Goal: Task Accomplishment & Management: Complete application form

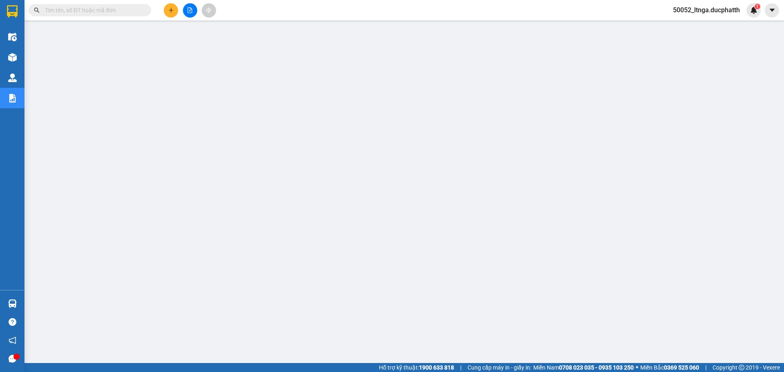
click at [107, 7] on input "text" at bounding box center [93, 10] width 96 height 9
paste input "NN1408250215"
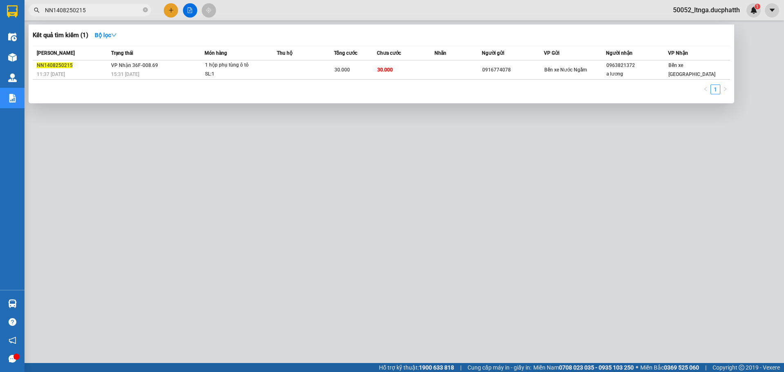
click at [107, 11] on input "NN1408250215" at bounding box center [93, 10] width 96 height 9
paste input "308250157"
type input "NN1308250157"
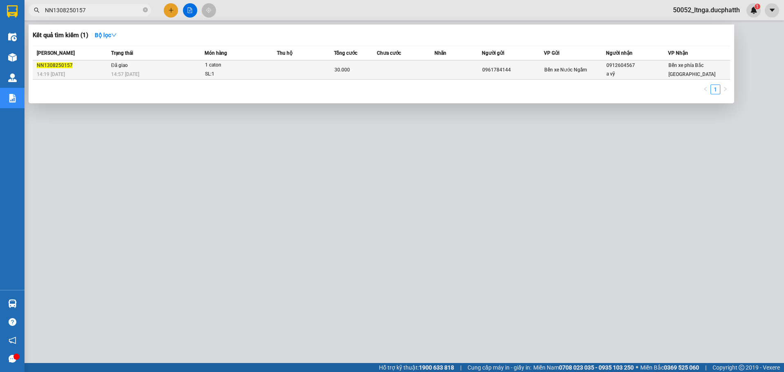
click at [355, 65] on div "30.000" at bounding box center [355, 69] width 42 height 9
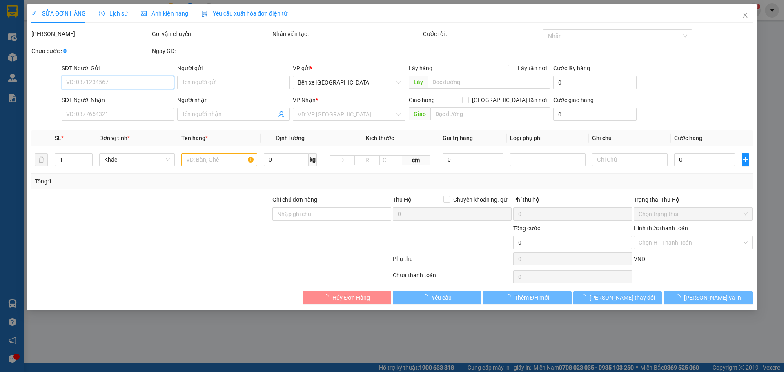
type input "0961784144"
type input "0912604567"
type input "a vỹ"
type input "nntt"
type input "30.000"
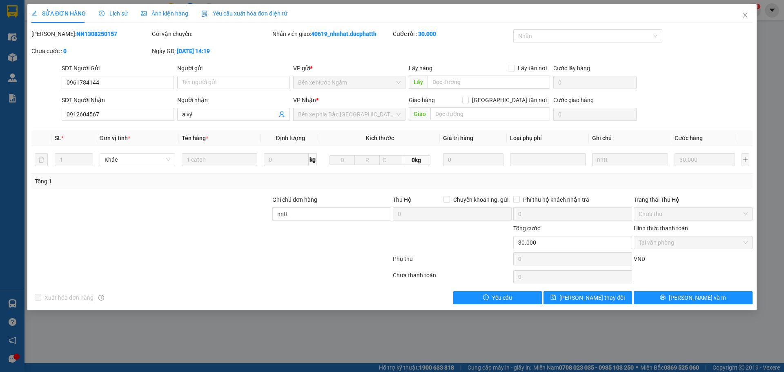
click at [121, 18] on div "Lịch sử" at bounding box center [113, 13] width 29 height 19
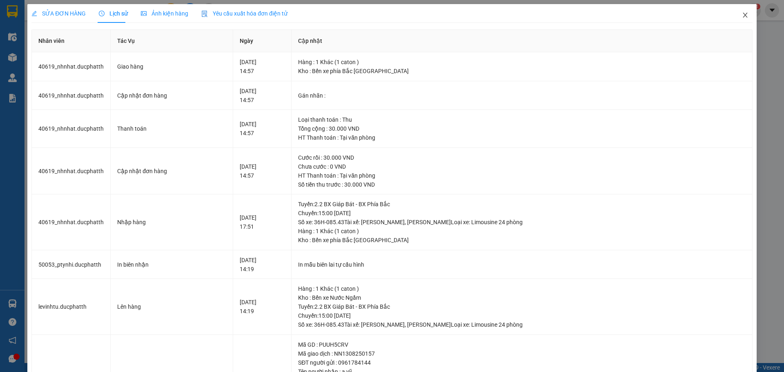
click at [742, 16] on icon "close" at bounding box center [745, 15] width 7 height 7
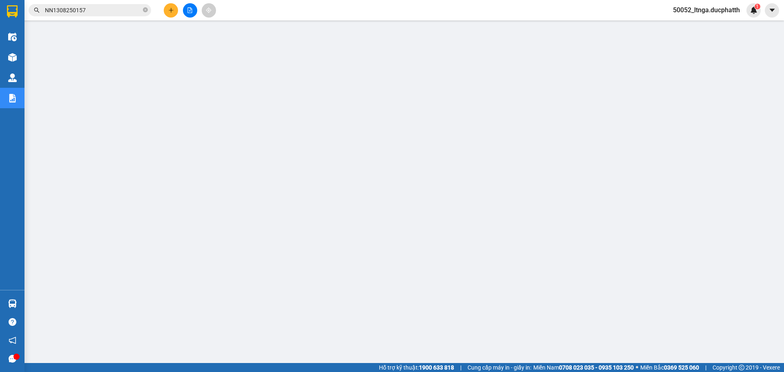
click at [92, 9] on input "NN1308250157" at bounding box center [93, 10] width 96 height 9
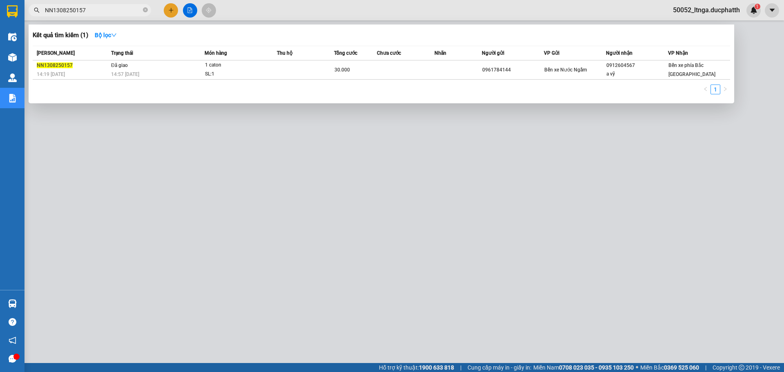
drag, startPoint x: 92, startPoint y: 9, endPoint x: 55, endPoint y: 9, distance: 36.7
click at [55, 9] on input "NN1308250157" at bounding box center [93, 10] width 96 height 9
click at [109, 11] on input "NN1308250157" at bounding box center [93, 10] width 96 height 9
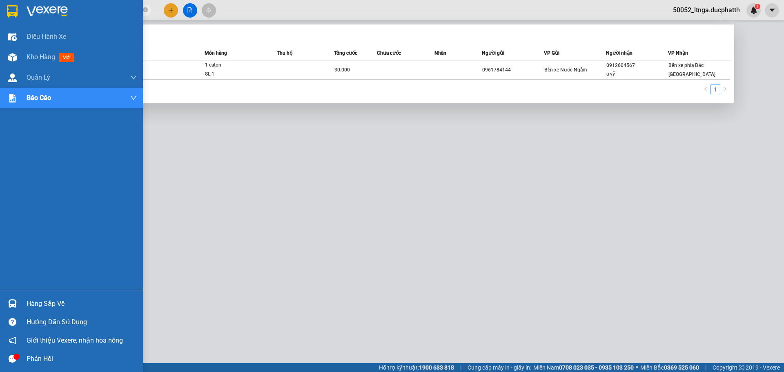
drag, startPoint x: 93, startPoint y: 7, endPoint x: 0, endPoint y: 9, distance: 93.5
click at [0, 9] on section "Kết quả tìm kiếm ( 1 ) Bộ lọc Mã ĐH Trạng thái Món hàng Thu hộ Tổng cước Chưa c…" at bounding box center [392, 186] width 784 height 372
paste input "68"
type input "NN1308250168"
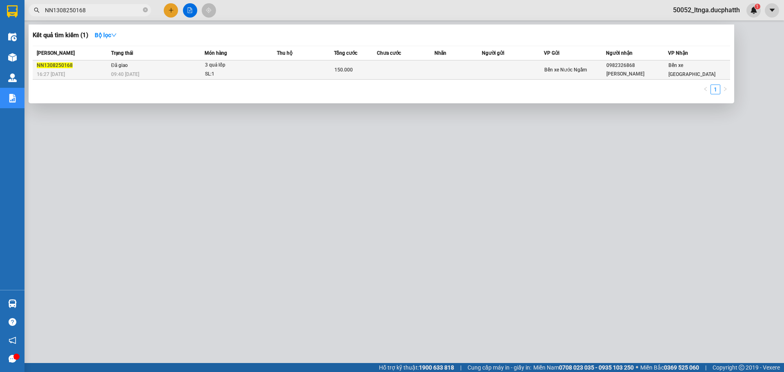
click at [299, 67] on td at bounding box center [305, 69] width 57 height 19
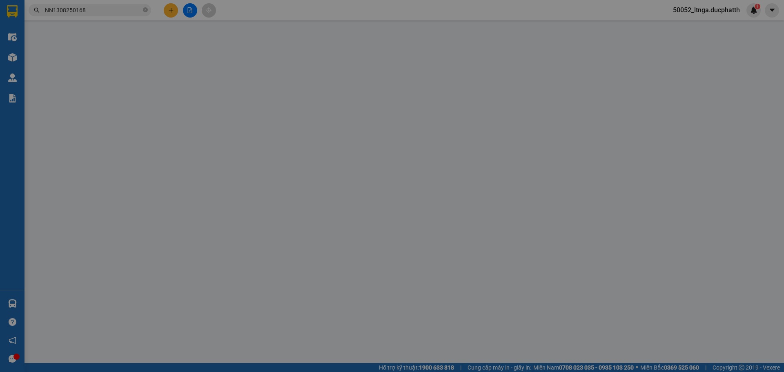
type input "0982326868"
type input "[PERSON_NAME]"
type input "nntt"
type input "150.000"
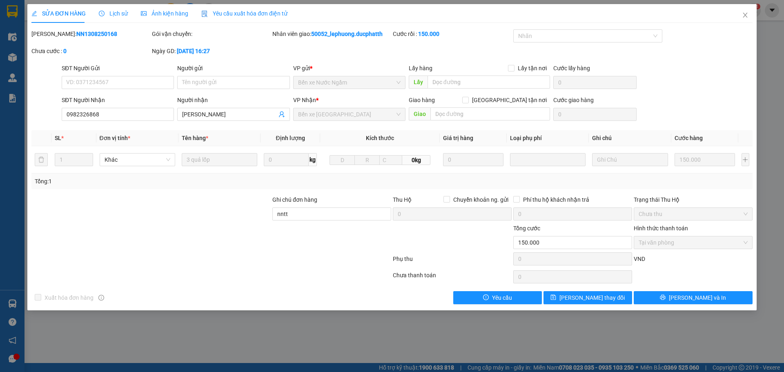
click at [116, 16] on span "Lịch sử" at bounding box center [113, 13] width 29 height 7
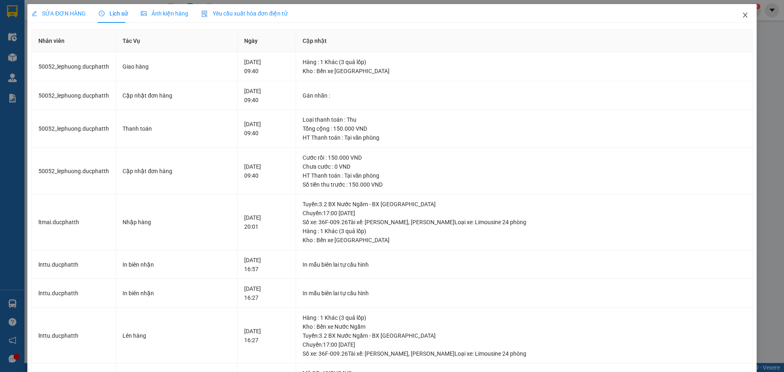
click at [735, 13] on span "Close" at bounding box center [745, 15] width 23 height 23
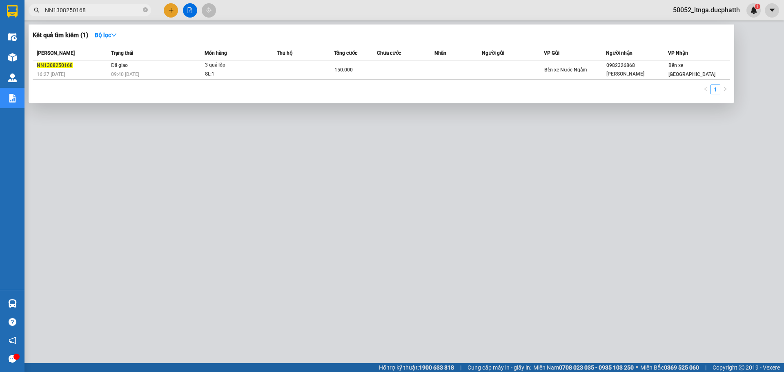
click at [108, 7] on input "NN1308250168" at bounding box center [93, 10] width 96 height 9
click at [107, 7] on input "NN1308250168" at bounding box center [93, 10] width 96 height 9
click at [106, 11] on input "NN1308250168" at bounding box center [93, 10] width 96 height 9
paste input "75"
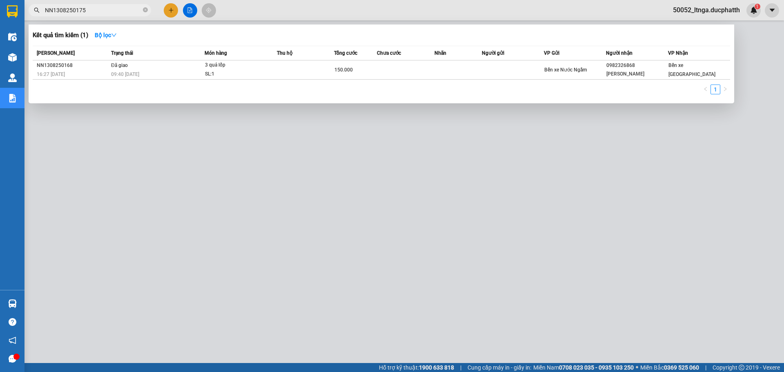
type input "NN1308250175"
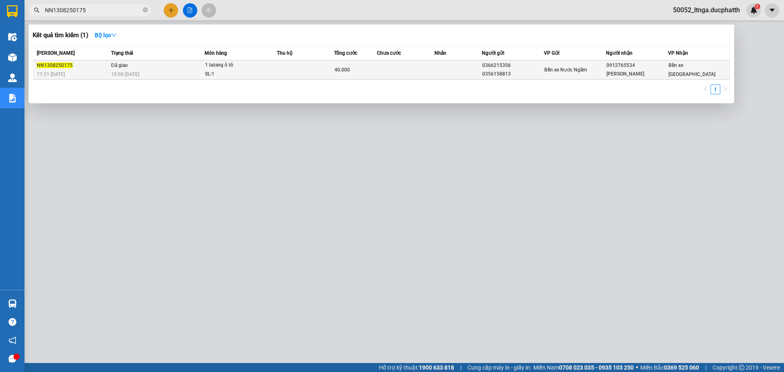
click at [231, 64] on div "1 lazang ô tô" at bounding box center [235, 65] width 61 height 9
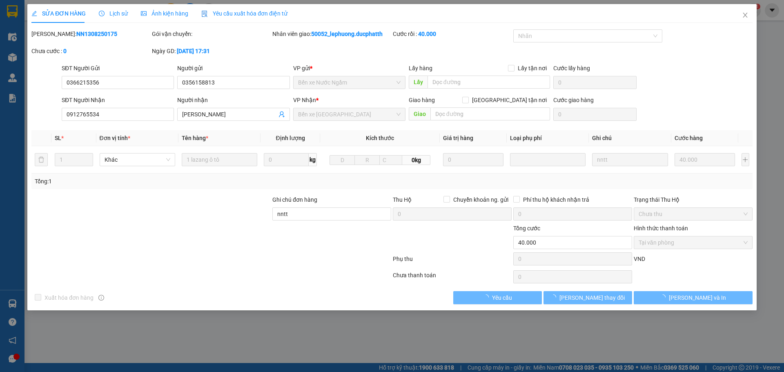
type input "0366215356"
type input "0356158813"
type input "0912765534"
type input "[PERSON_NAME]"
type input "nntt"
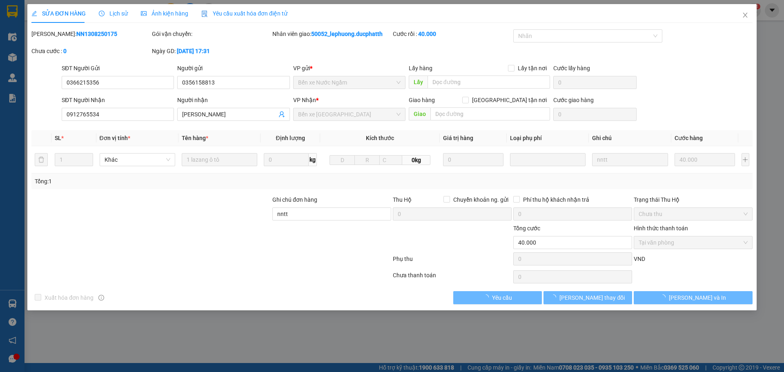
type input "40.000"
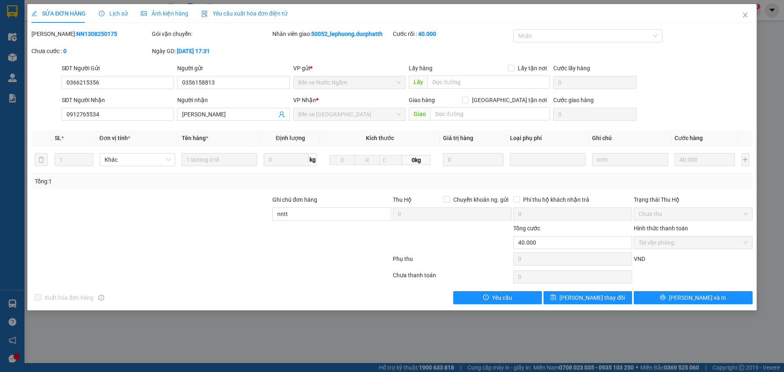
click at [110, 10] on span "Lịch sử" at bounding box center [113, 13] width 29 height 7
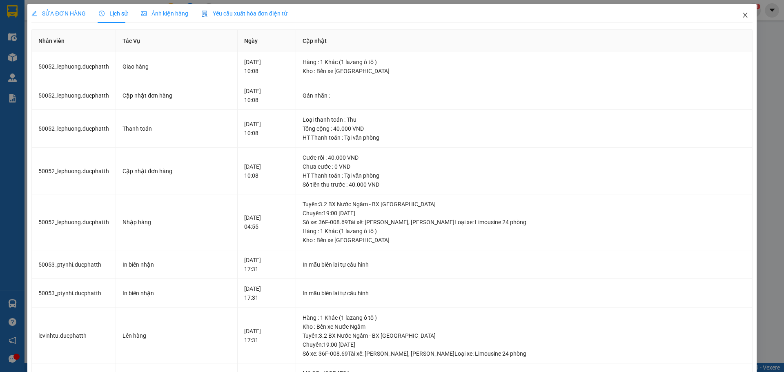
click at [742, 15] on icon "close" at bounding box center [745, 15] width 7 height 7
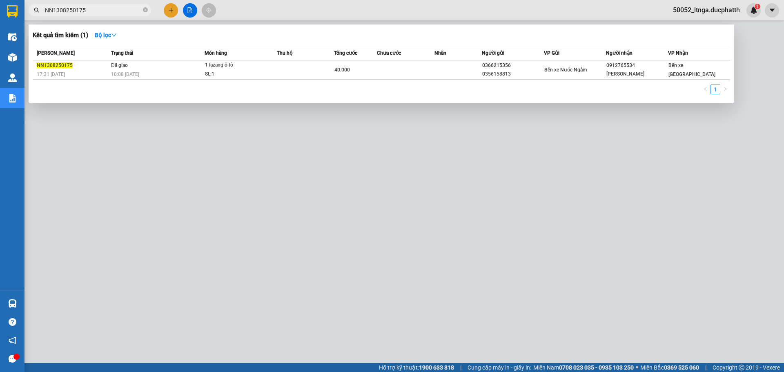
click at [102, 9] on input "NN1308250175" at bounding box center [93, 10] width 96 height 9
paste input "H1308250178"
type input "NH1308250178"
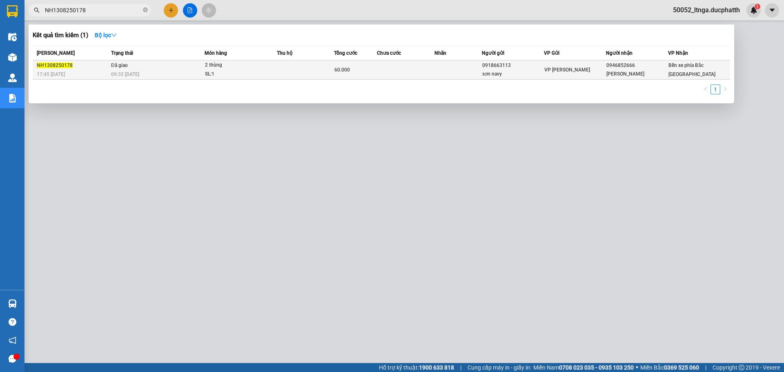
click at [306, 65] on td at bounding box center [305, 69] width 57 height 19
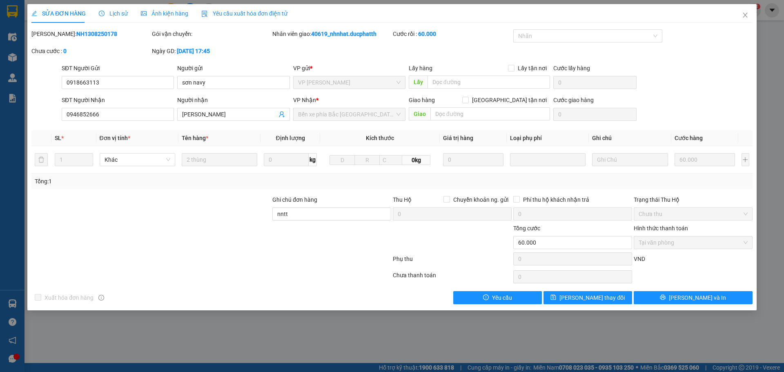
click at [119, 13] on span "Lịch sử" at bounding box center [113, 13] width 29 height 7
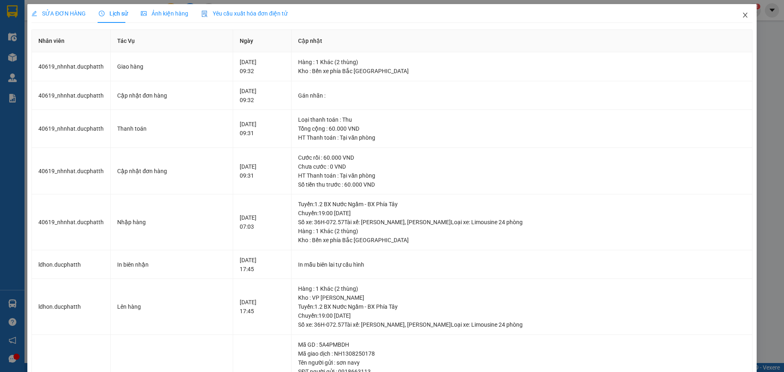
click at [742, 13] on icon "close" at bounding box center [745, 15] width 7 height 7
